Goal: Check status: Check status

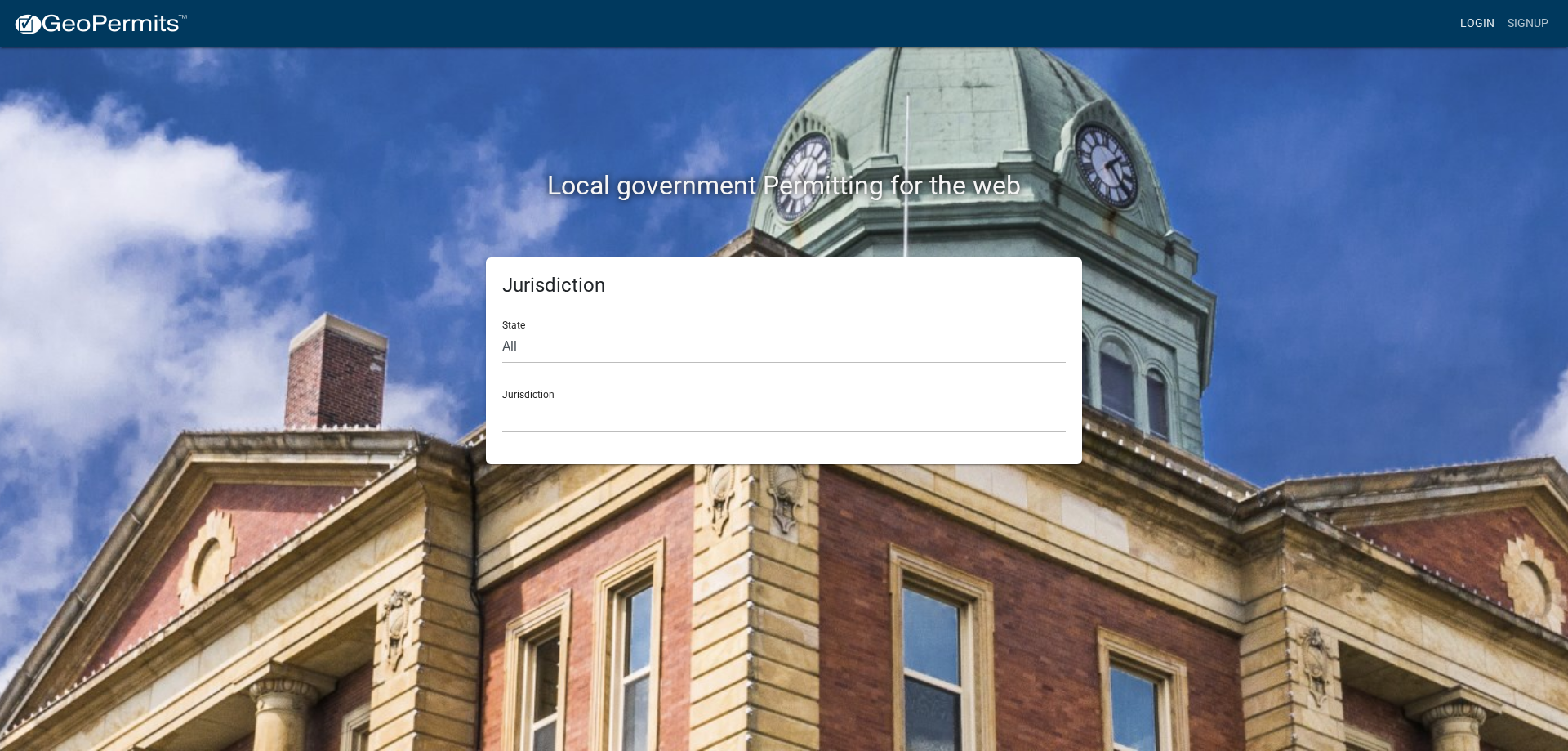
click at [1495, 36] on link "Login" at bounding box center [1478, 24] width 47 height 31
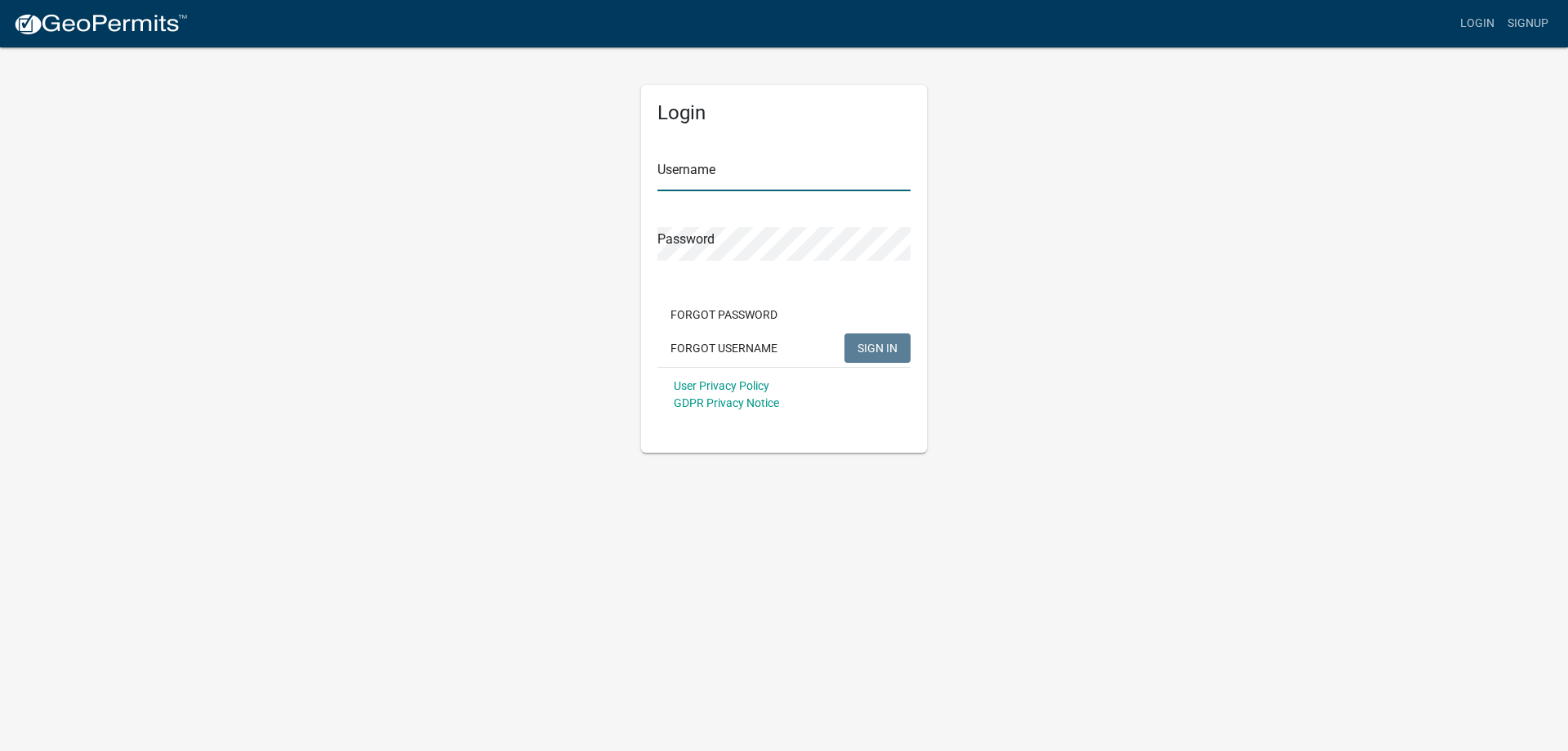
click at [695, 171] on input "Username" at bounding box center [783, 174] width 253 height 33
type input "[PERSON_NAME]"
click at [845, 334] on button "SIGN IN" at bounding box center [877, 348] width 66 height 30
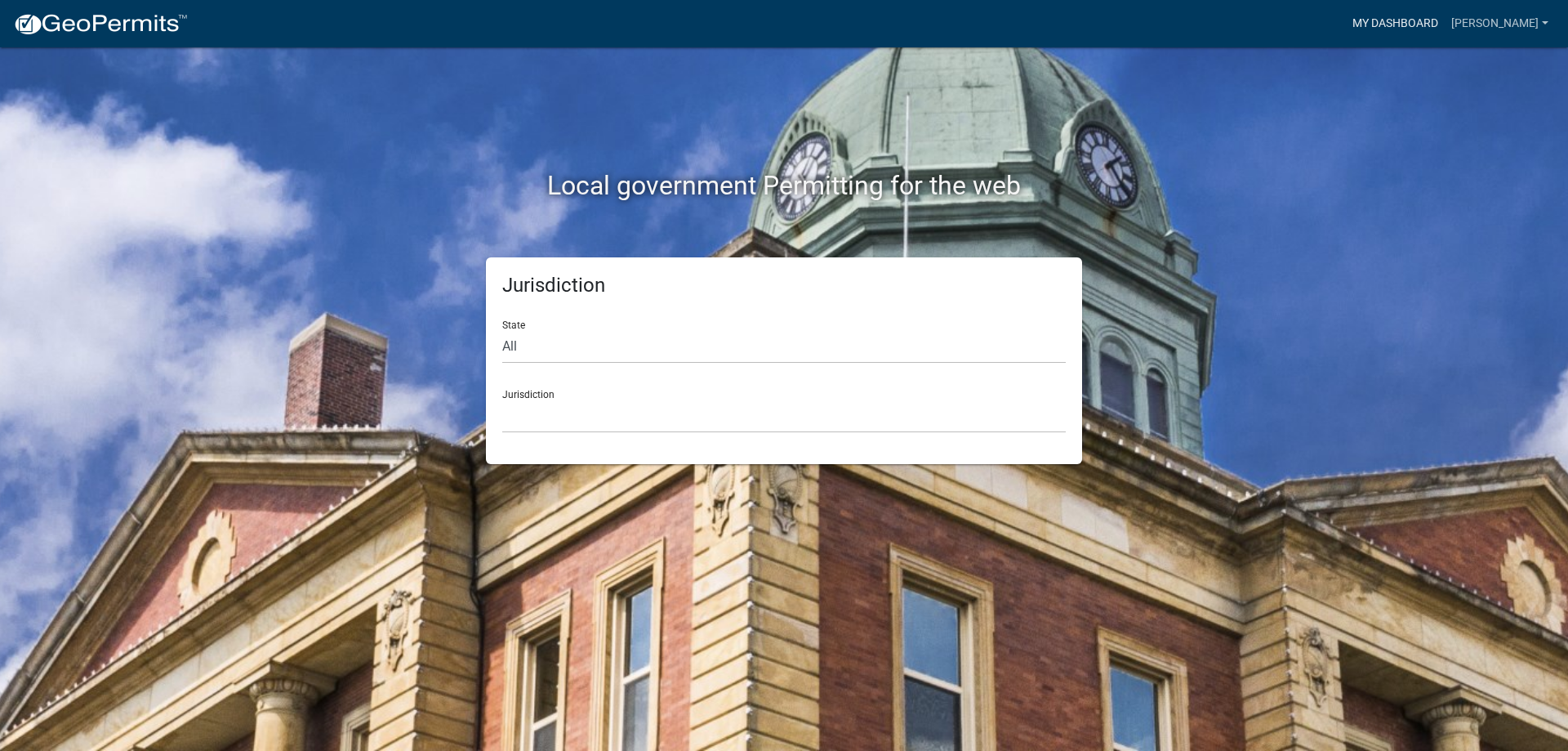
click at [1445, 19] on link "My Dashboard" at bounding box center [1395, 24] width 98 height 31
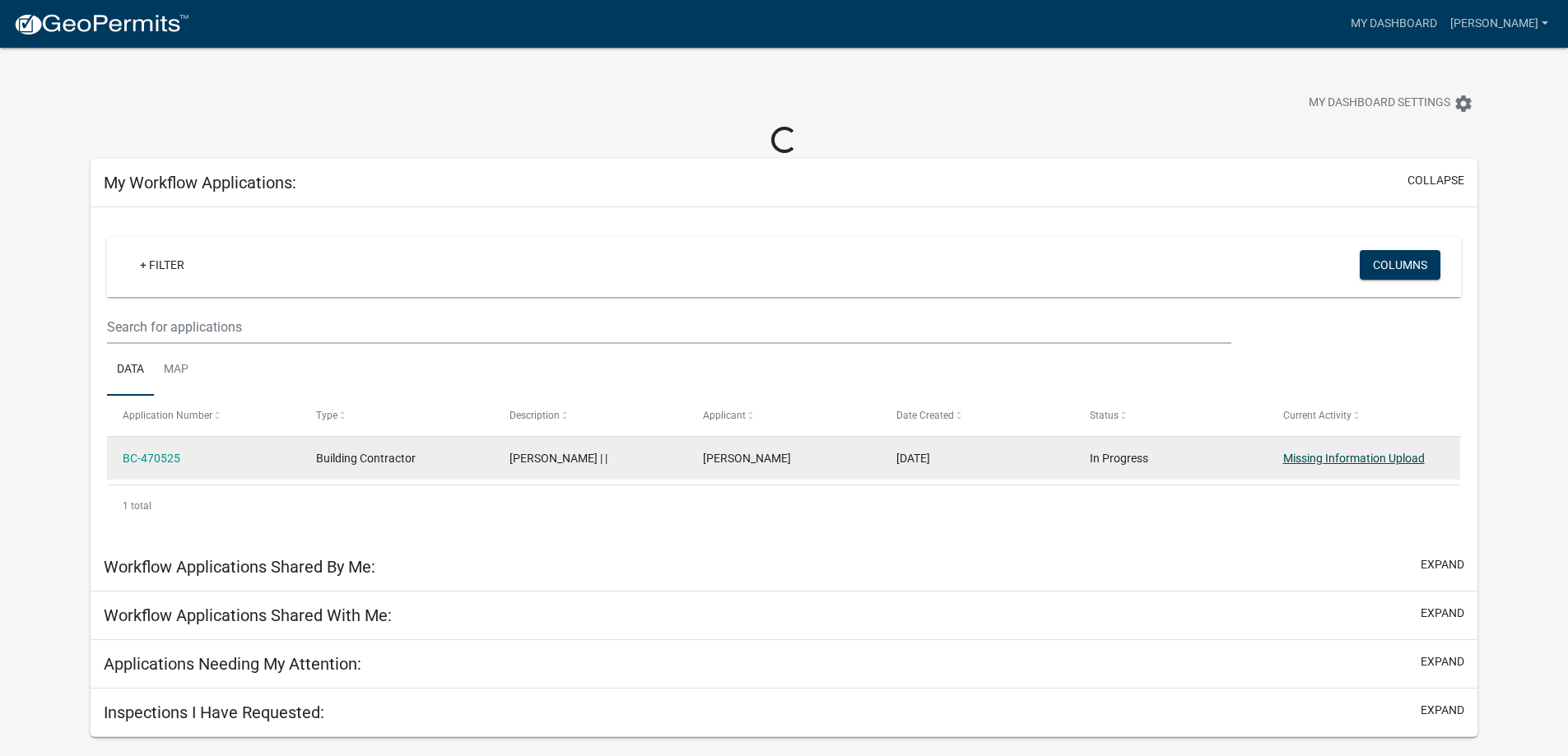
click at [1309, 460] on link "Missing Information Upload" at bounding box center [1354, 458] width 142 height 13
